Goal: Contribute content: Contribute content

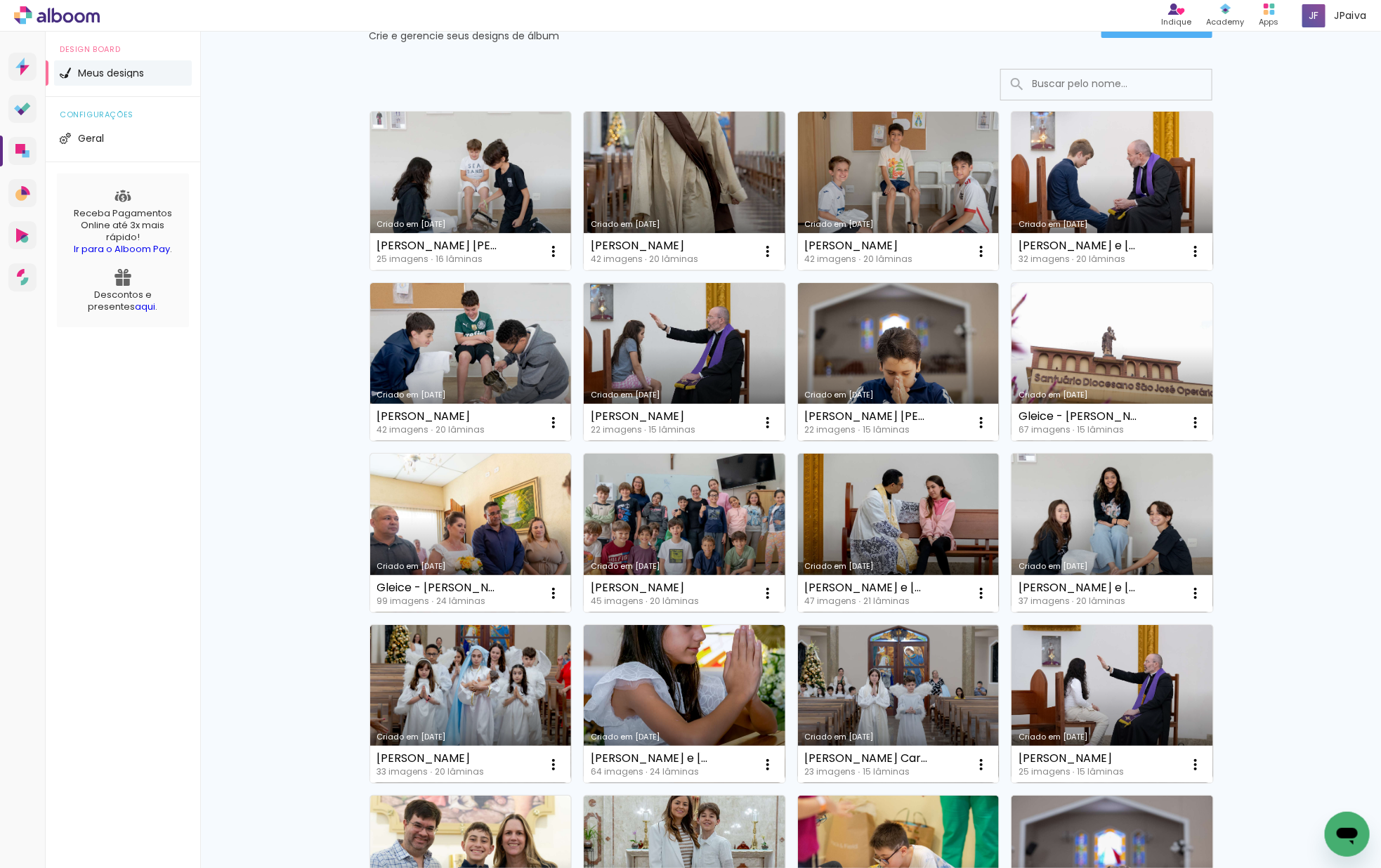
scroll to position [81, 0]
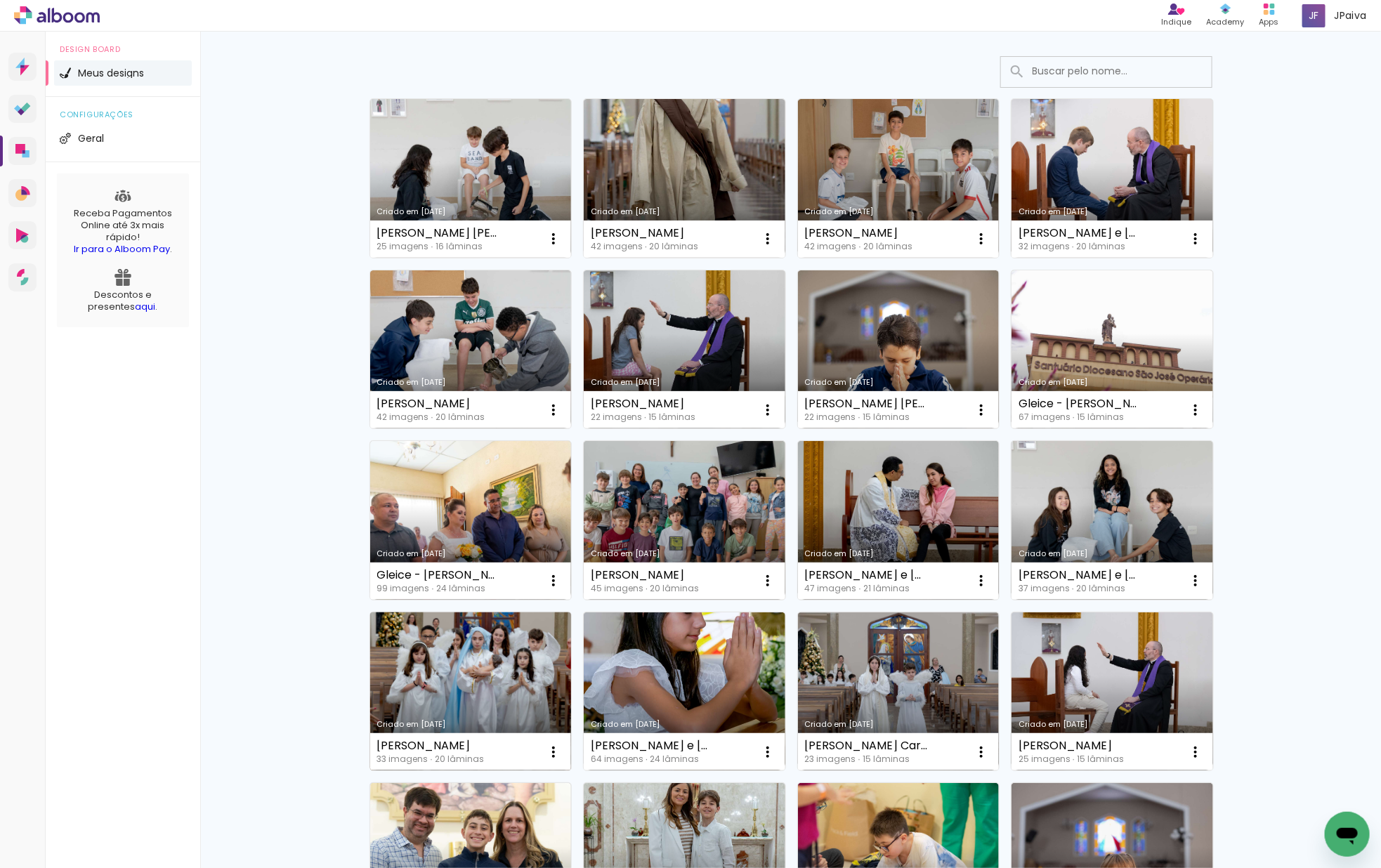
click at [486, 671] on link "Criado em [DATE]" at bounding box center [471, 692] width 201 height 159
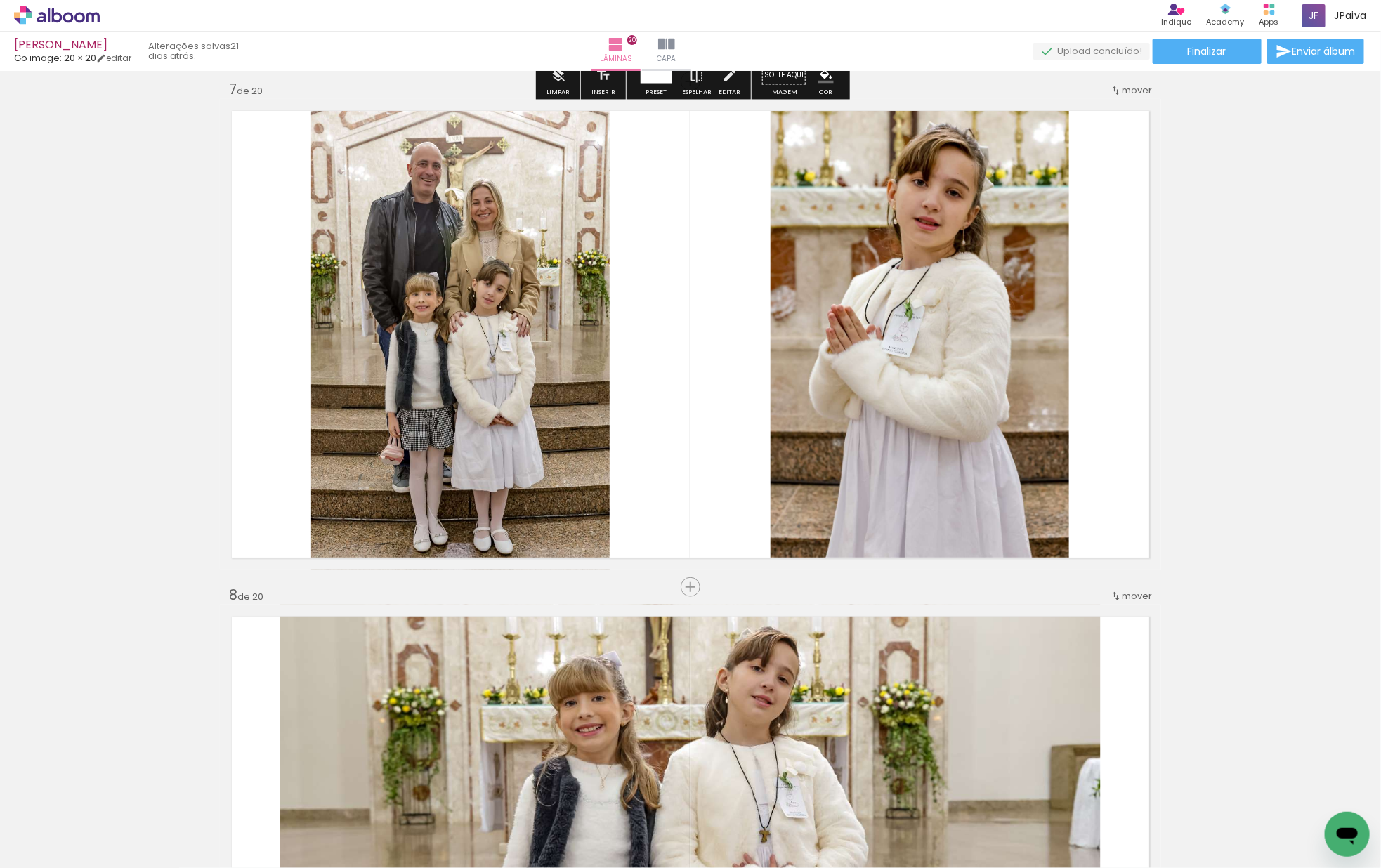
scroll to position [3048, 0]
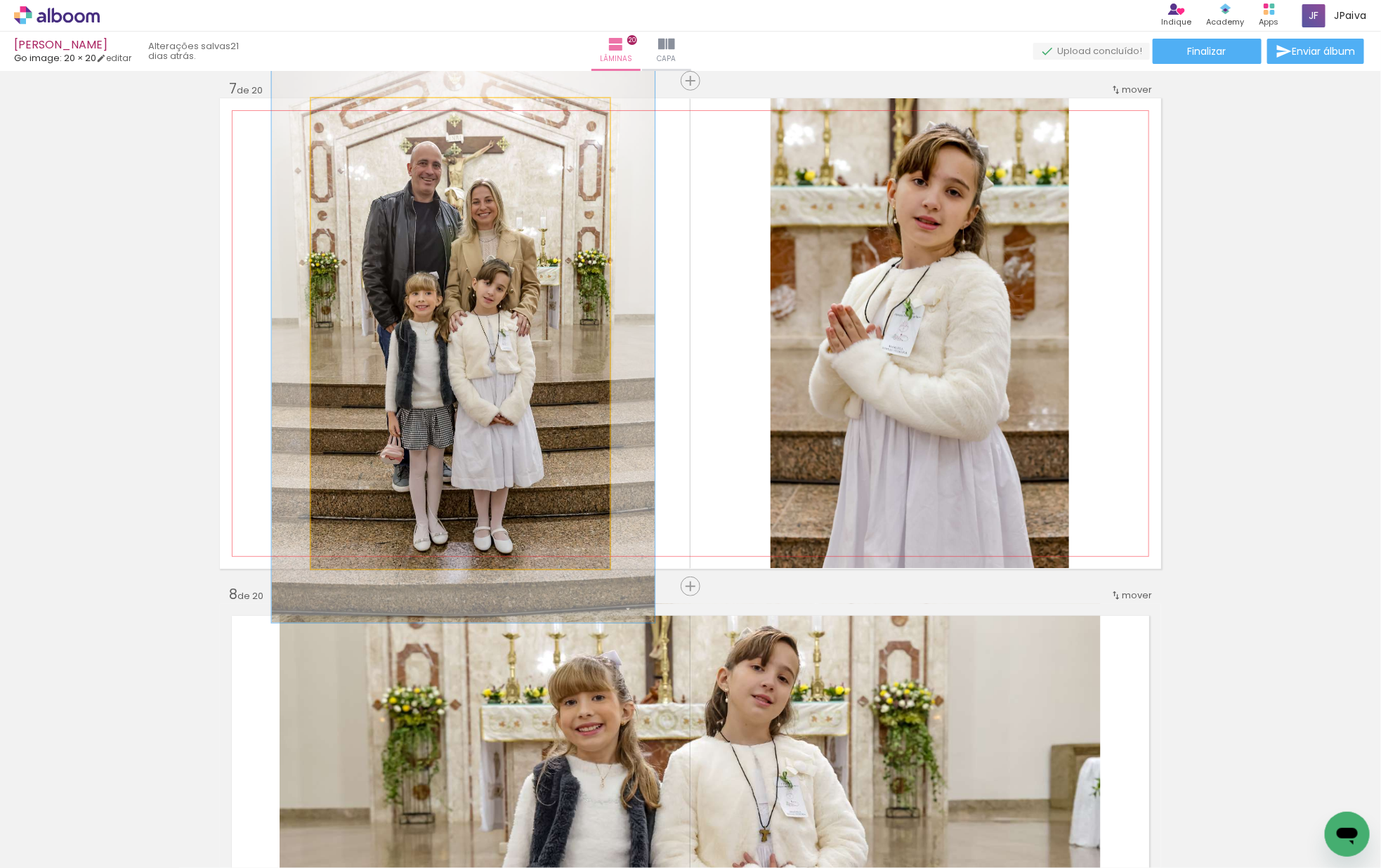
click at [524, 259] on quentale-photo at bounding box center [460, 334] width 298 height 471
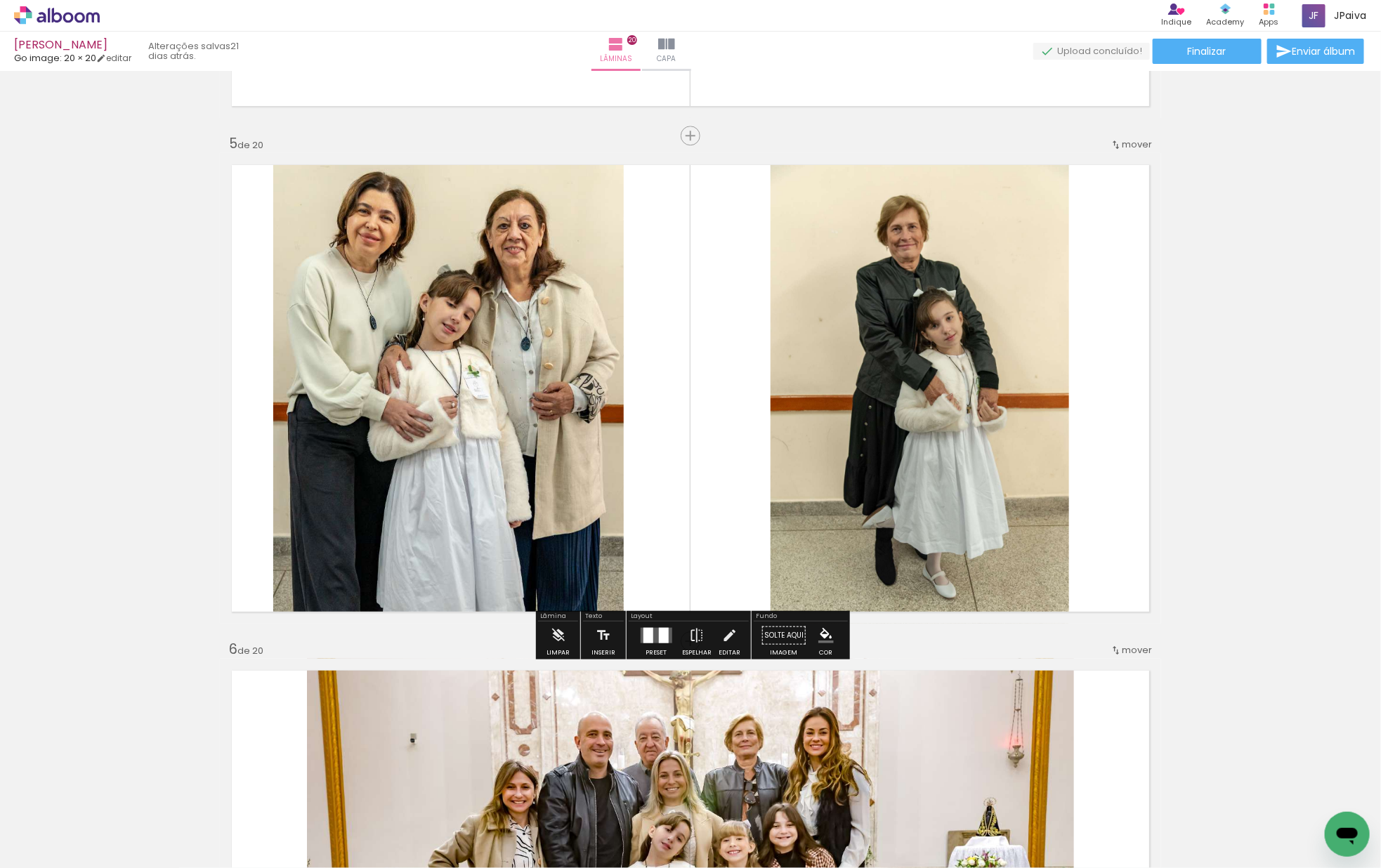
scroll to position [1992, 0]
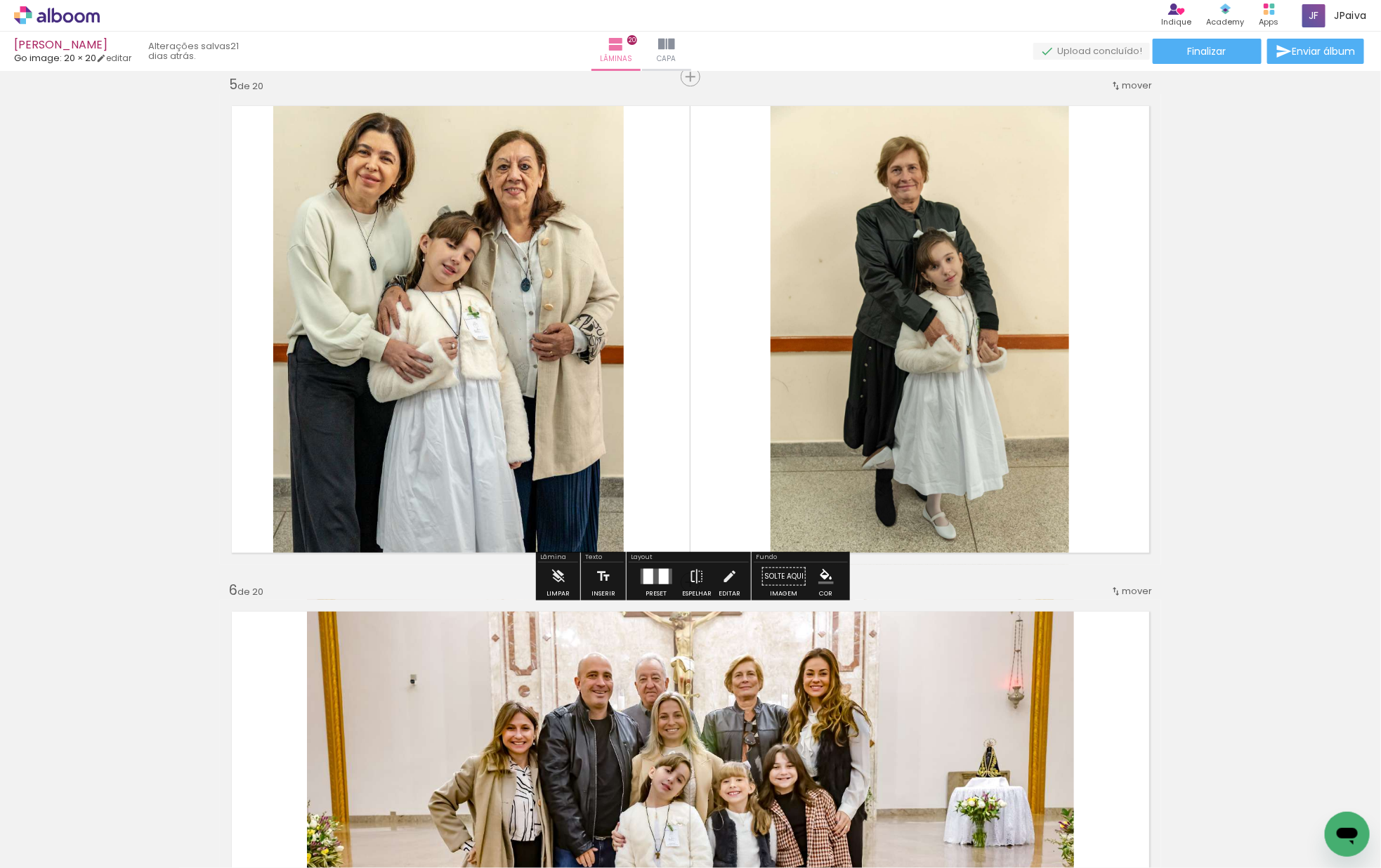
scroll to position [2006, 0]
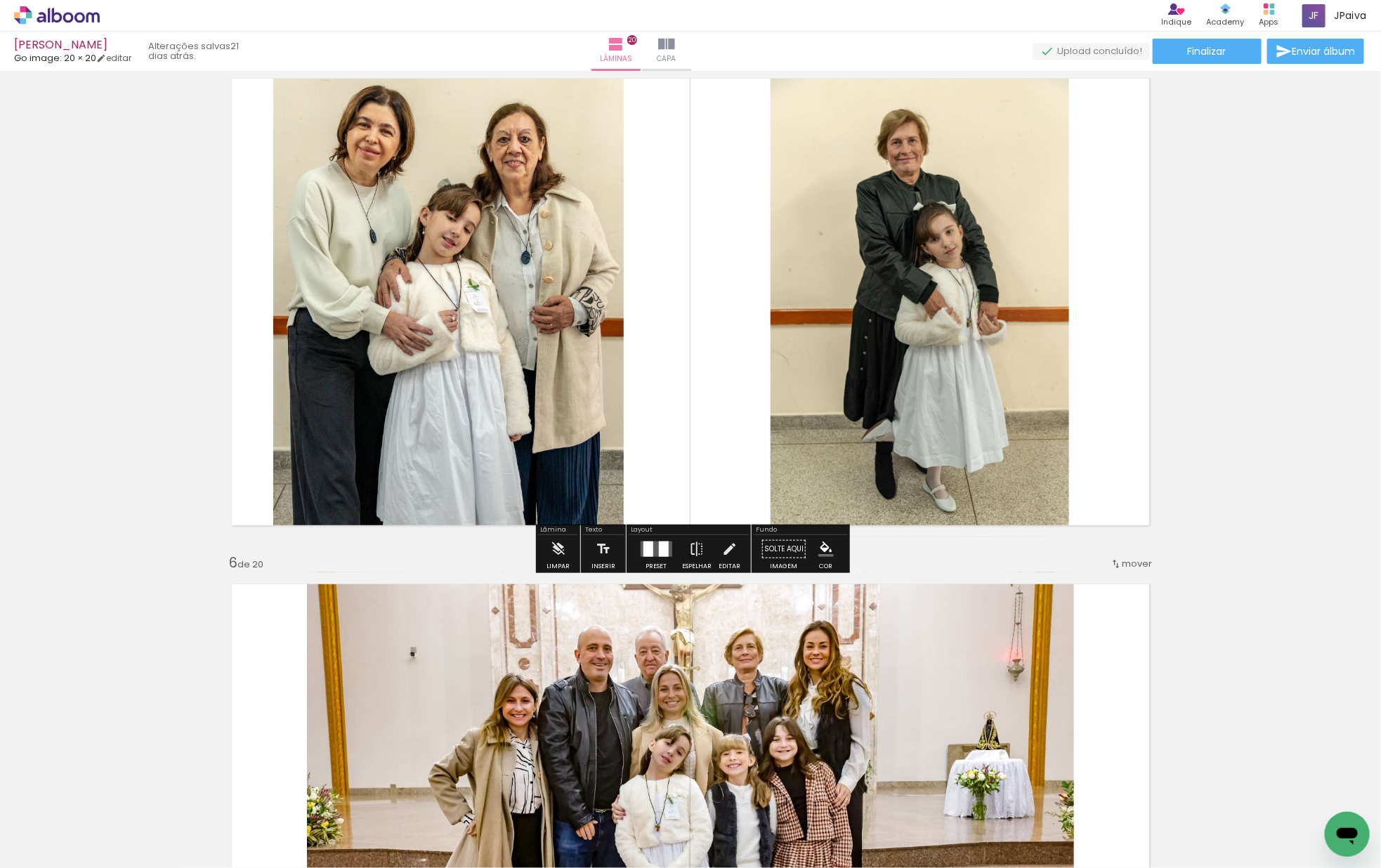
scroll to position [2051, 0]
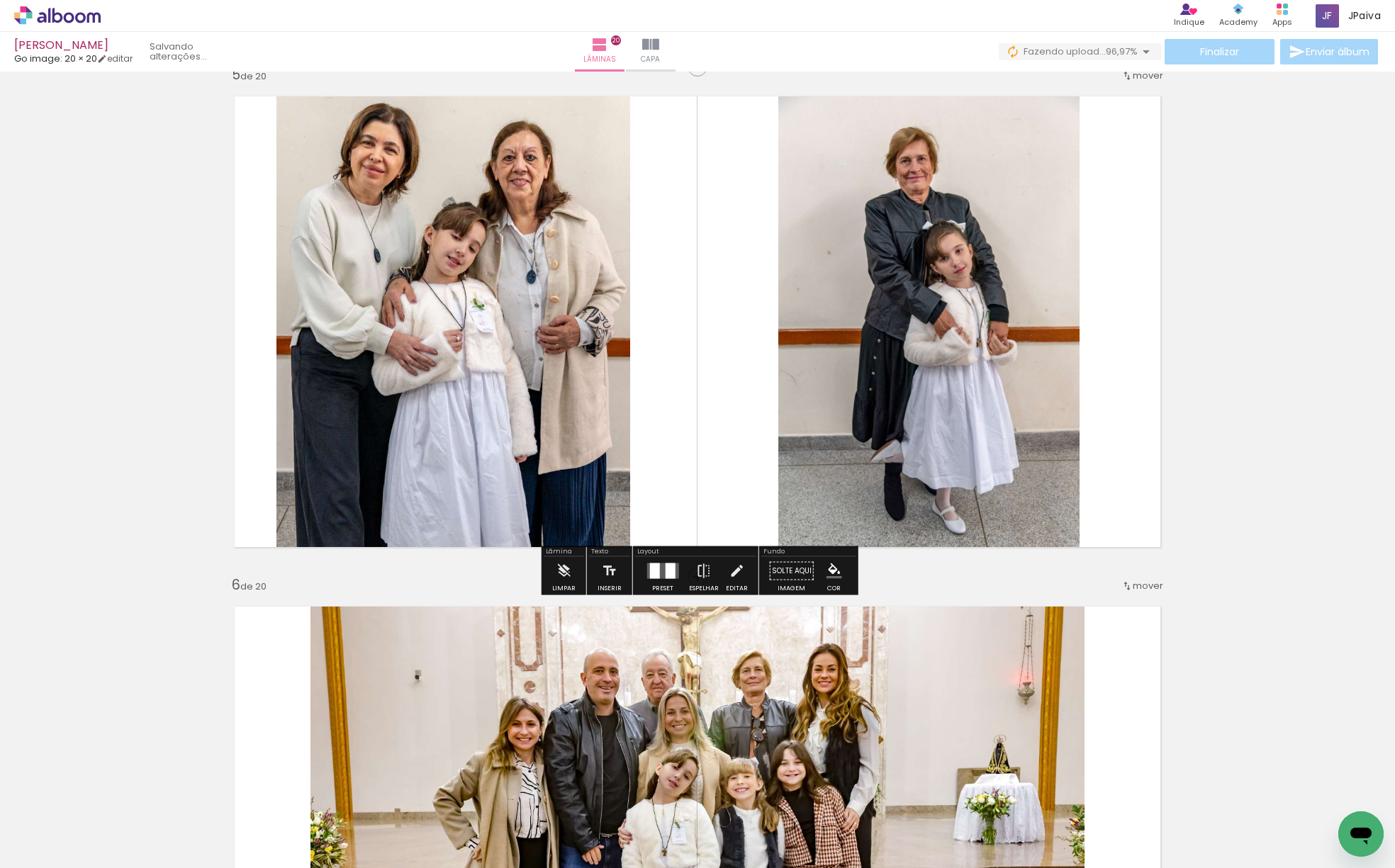
click at [886, 332] on quentale-photo at bounding box center [929, 322] width 301 height 475
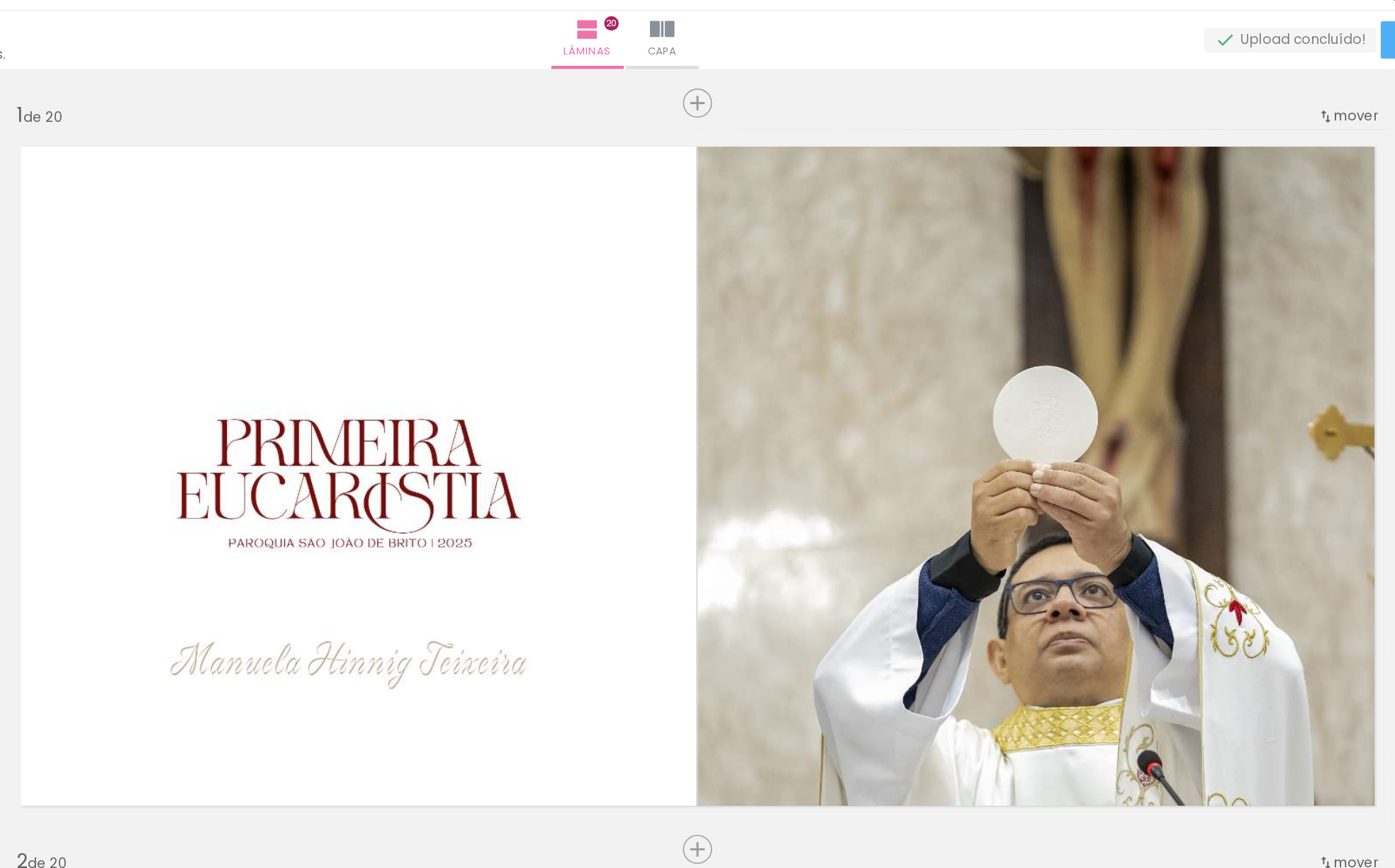
scroll to position [2070, 0]
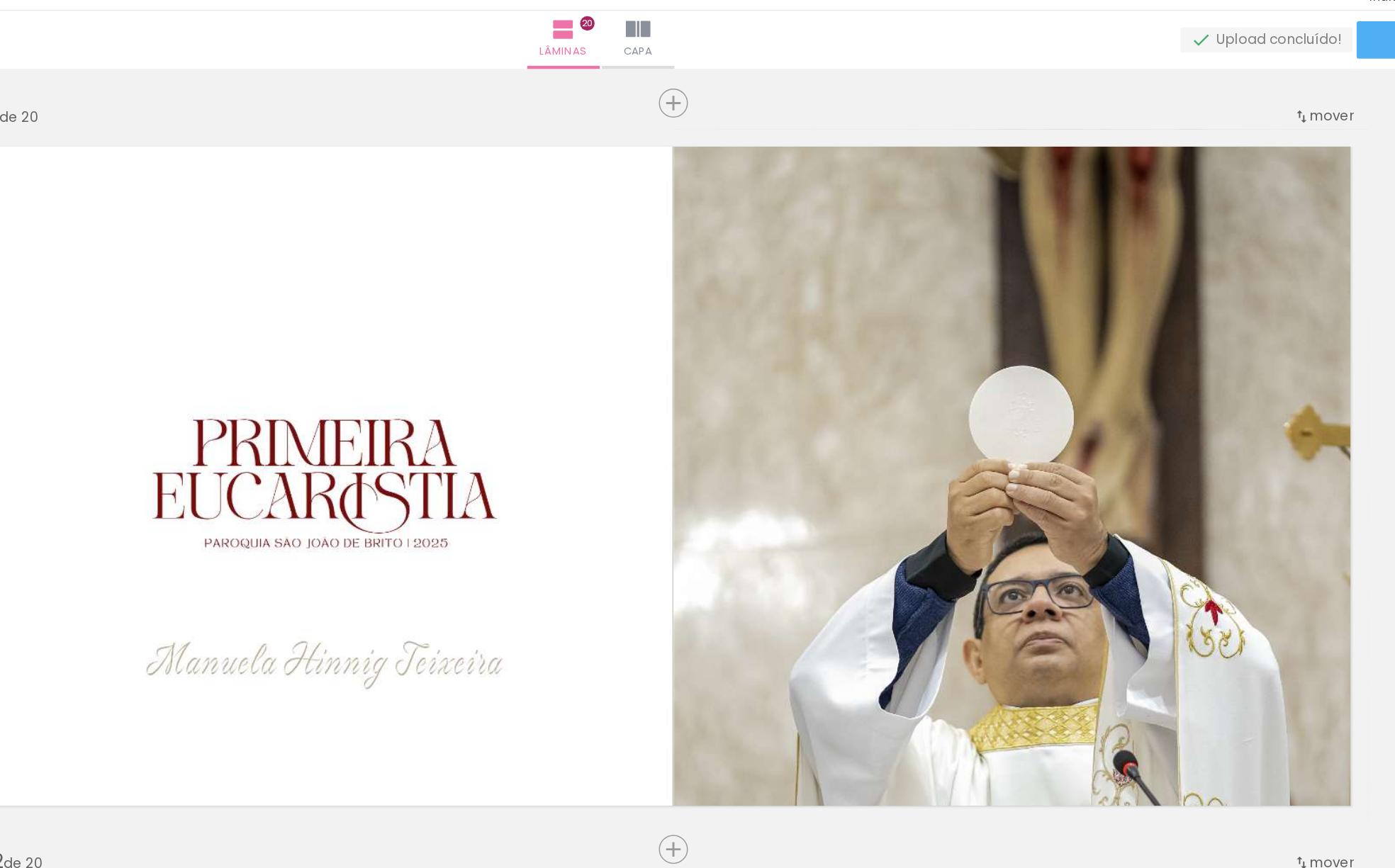
scroll to position [2070, 0]
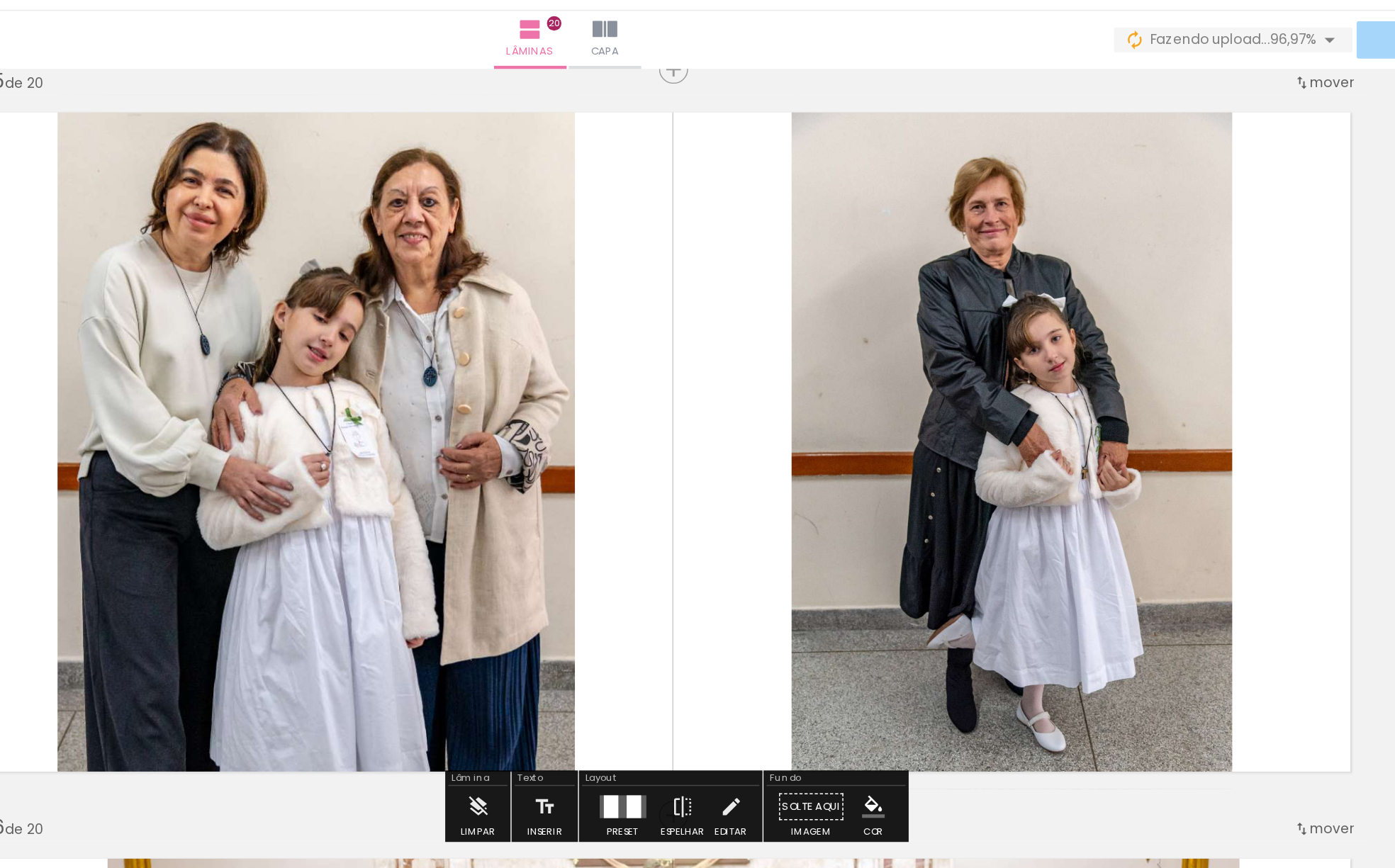
scroll to position [2061, 0]
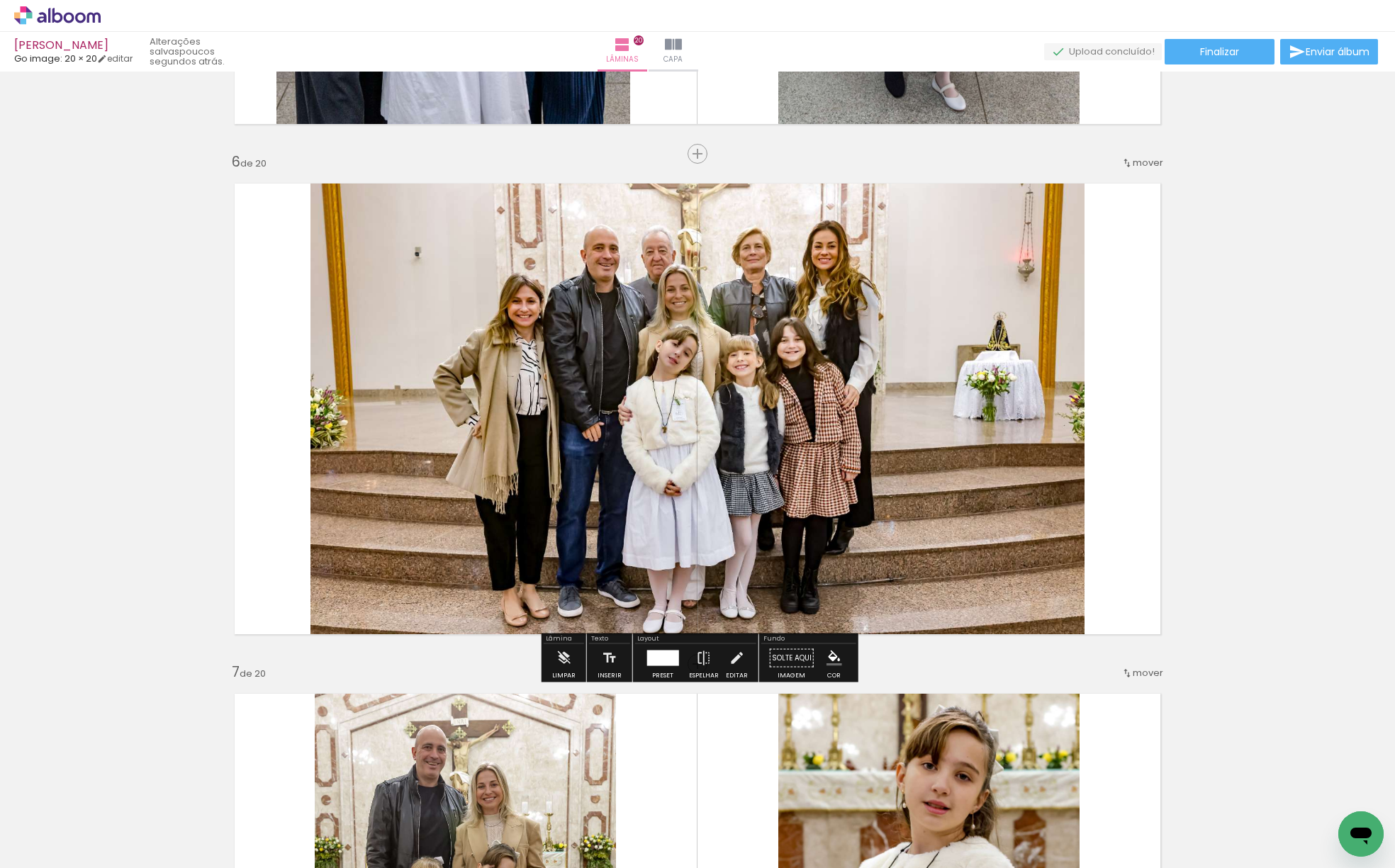
scroll to position [2494, 0]
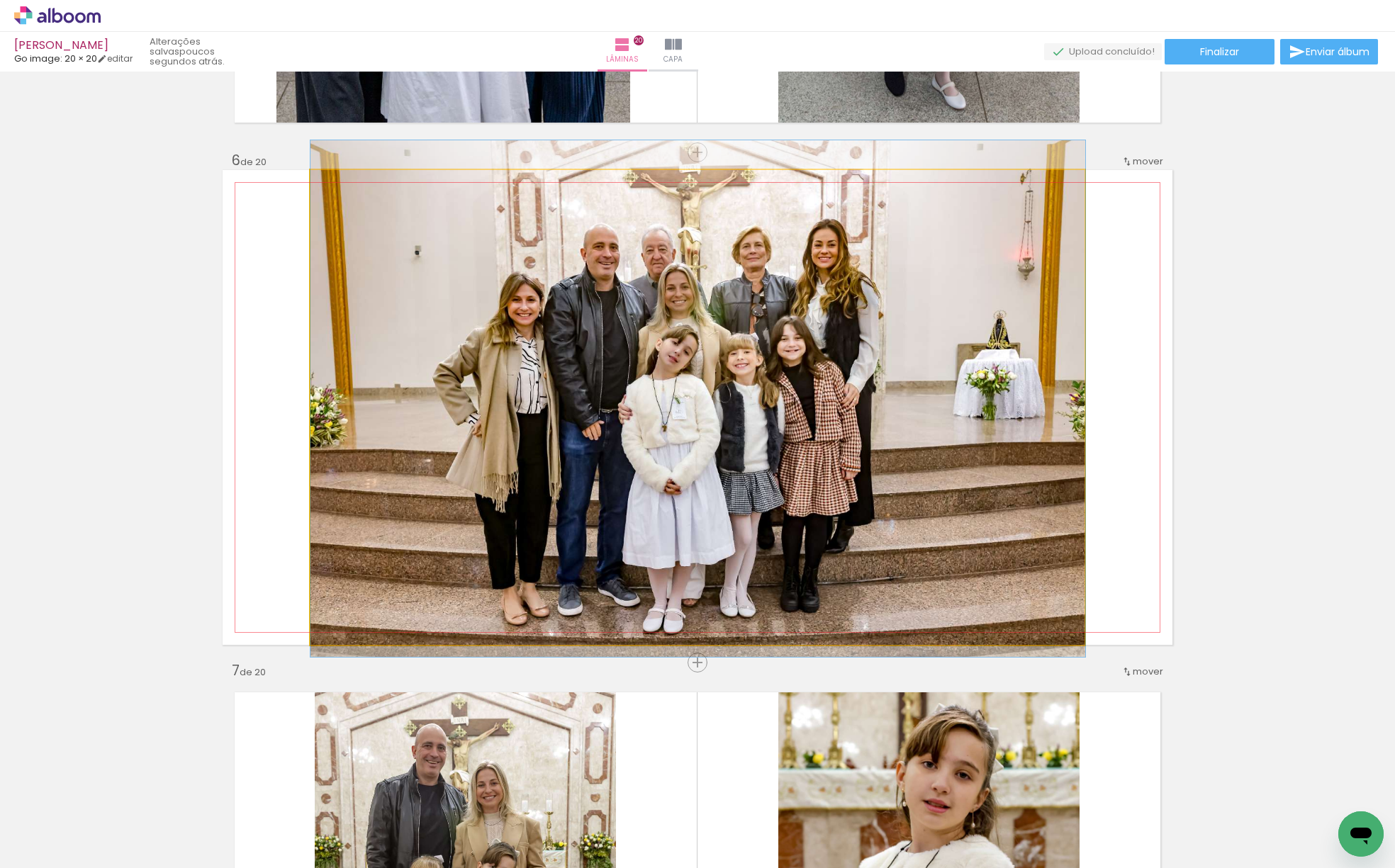
click at [788, 318] on quentale-photo at bounding box center [698, 407] width 775 height 475
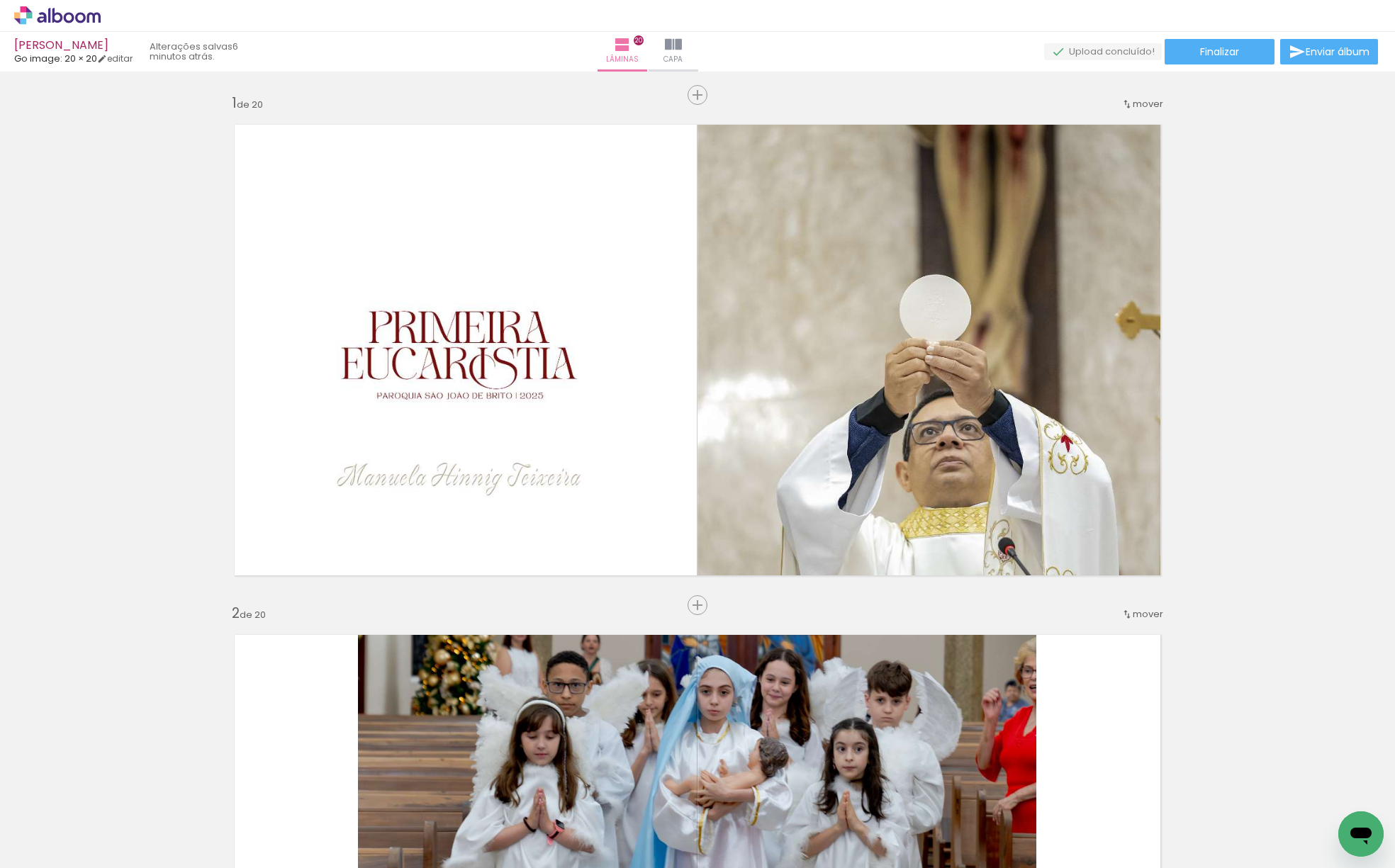
scroll to position [2494, 0]
